Goal: Information Seeking & Learning: Learn about a topic

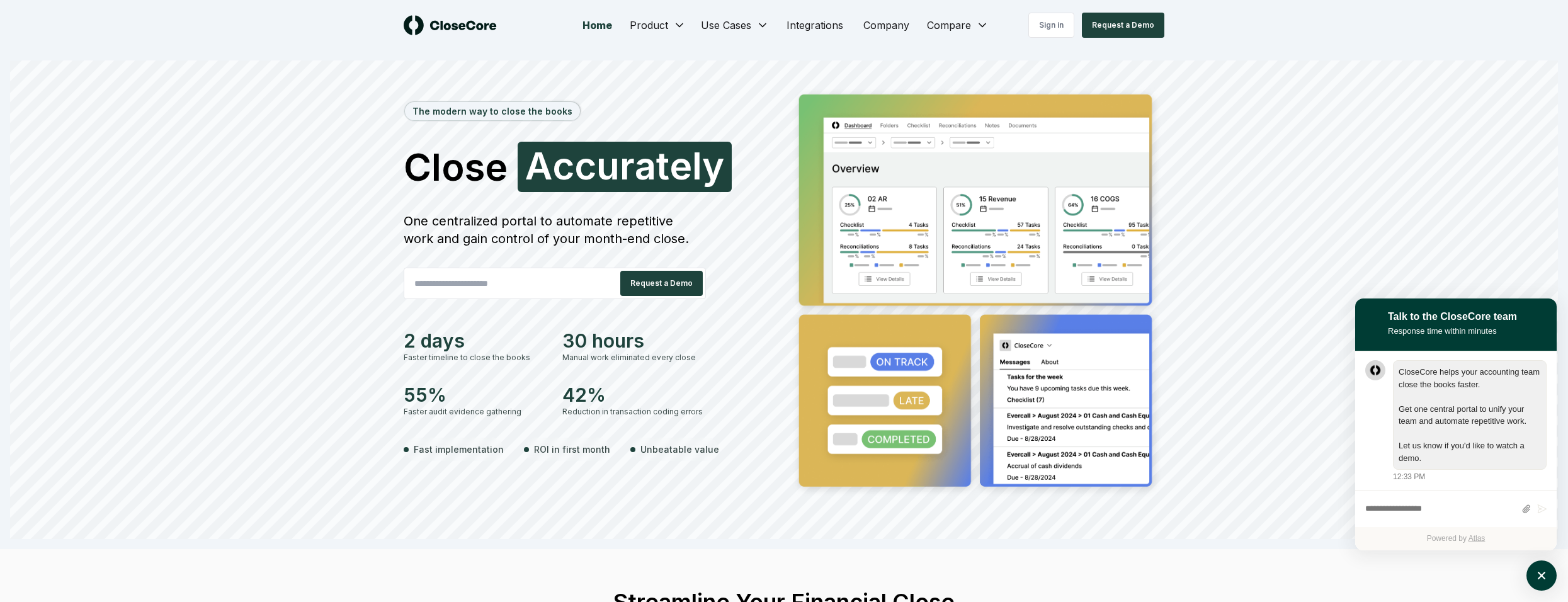
scroll to position [1, 0]
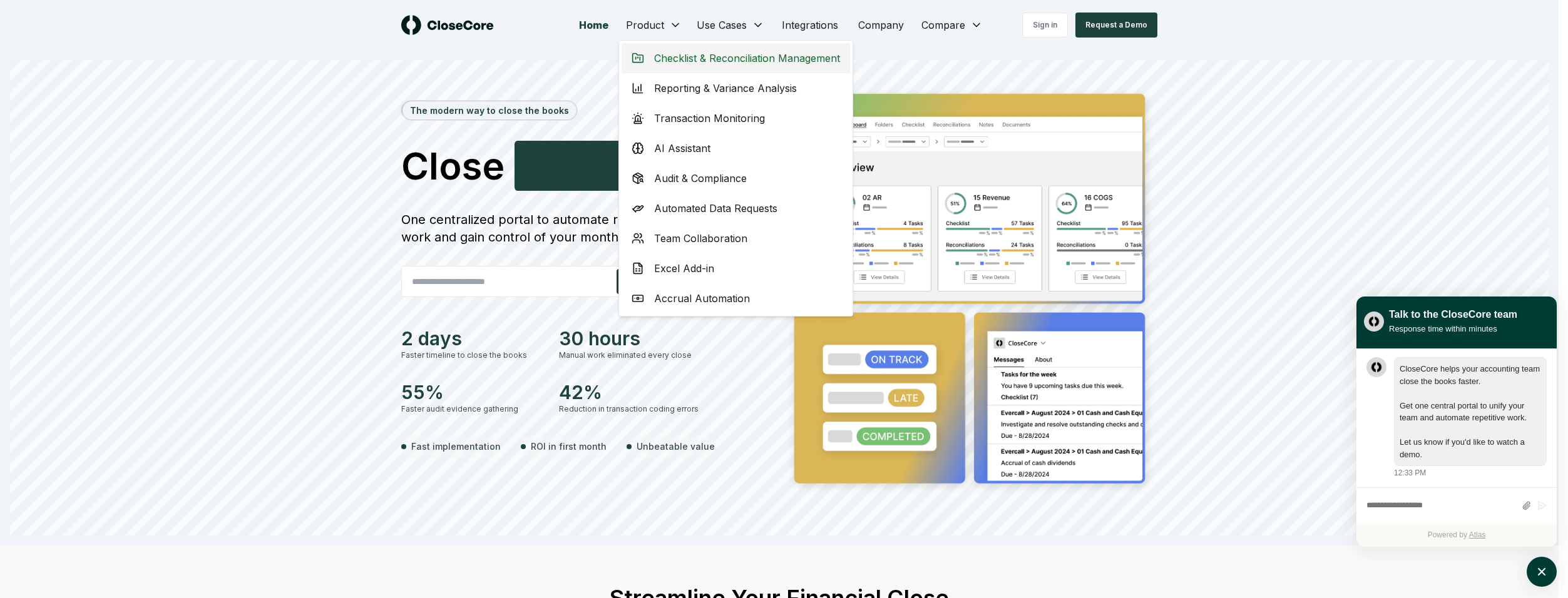
click at [721, 55] on span "Checklist & Reconciliation Management" at bounding box center [747, 58] width 186 height 15
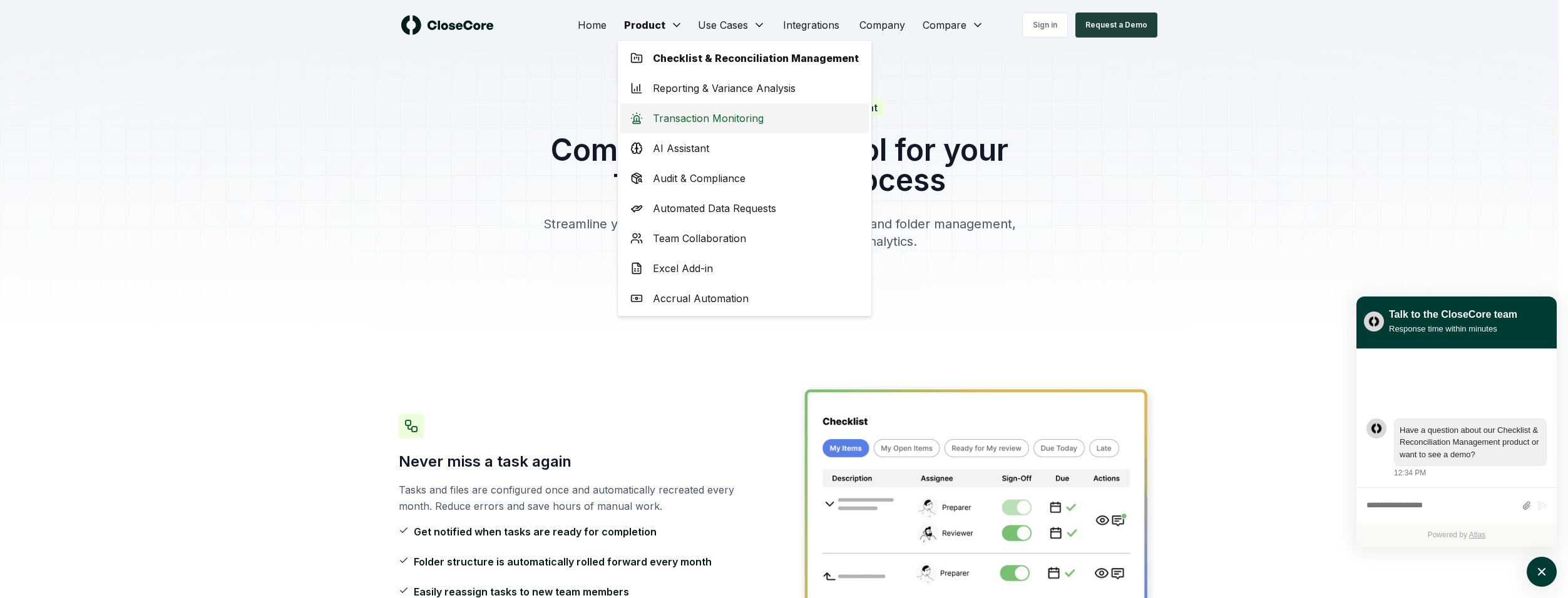
click at [704, 117] on span "Transaction Monitoring" at bounding box center [708, 118] width 111 height 15
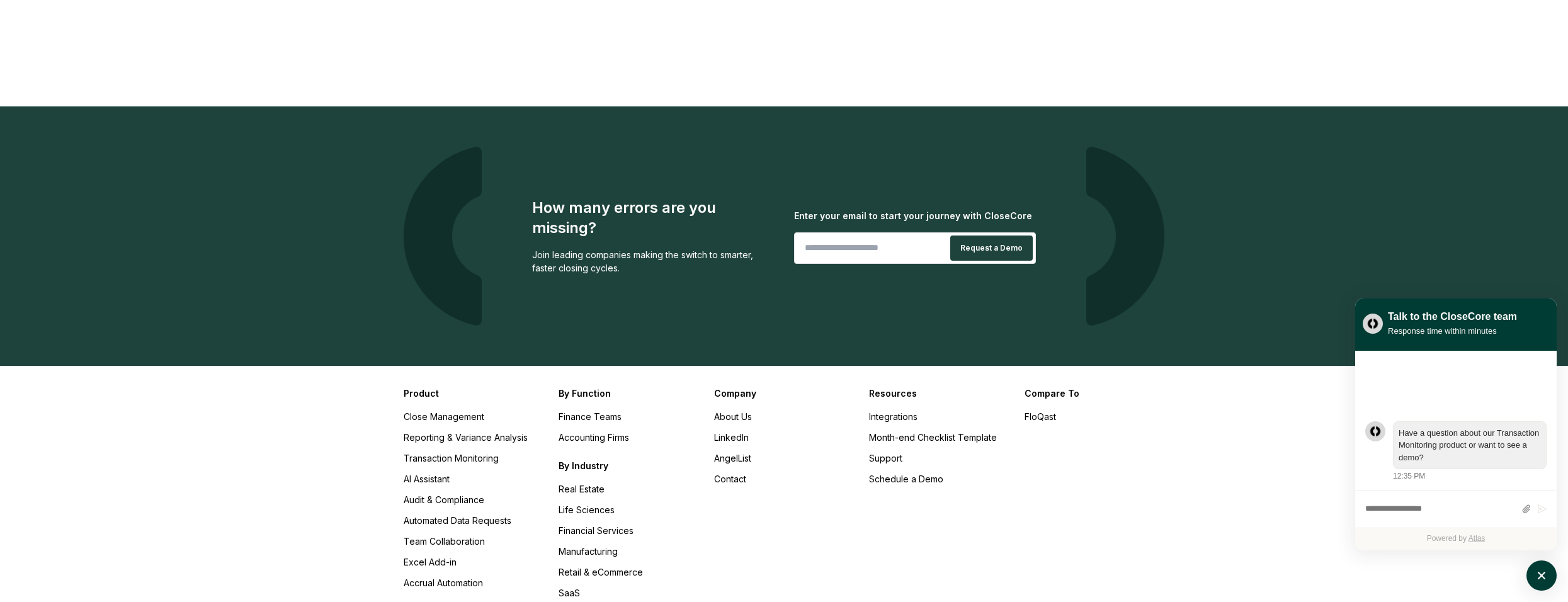
scroll to position [2246, 0]
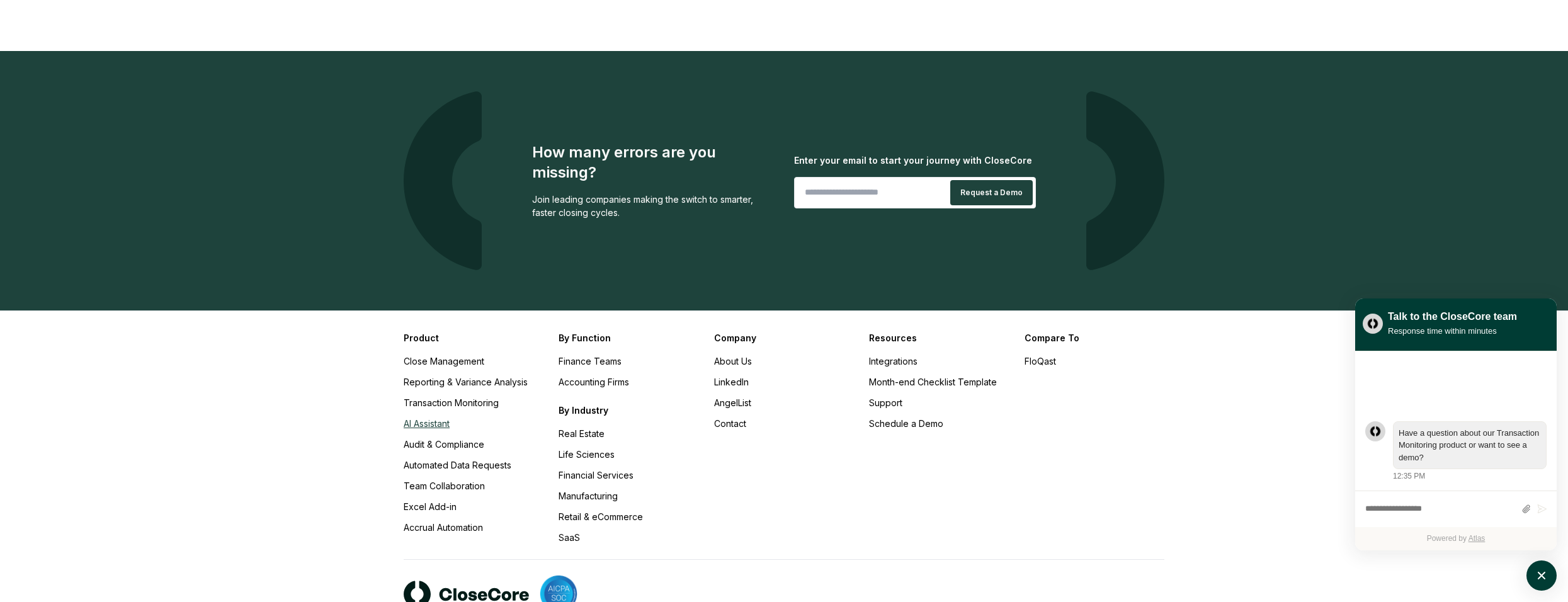
click at [428, 418] on link "AI Assistant" at bounding box center [426, 423] width 46 height 11
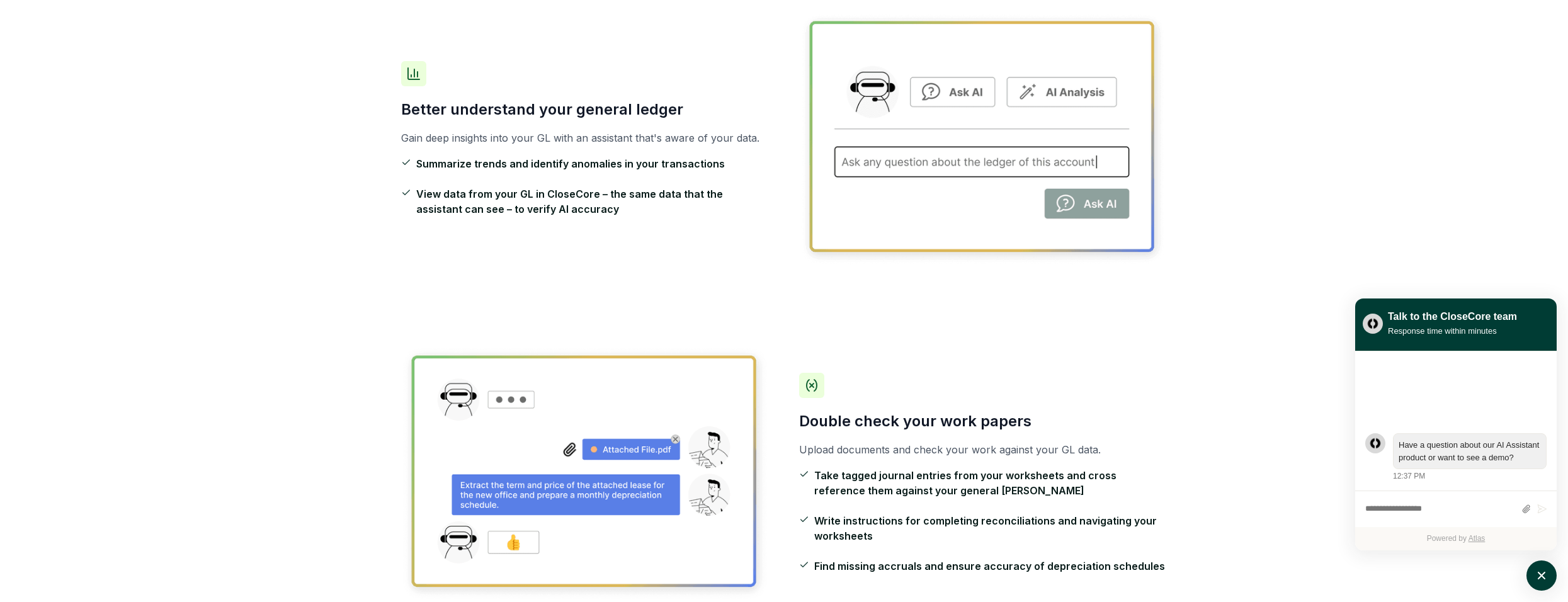
scroll to position [1323, 0]
